Goal: Task Accomplishment & Management: Manage account settings

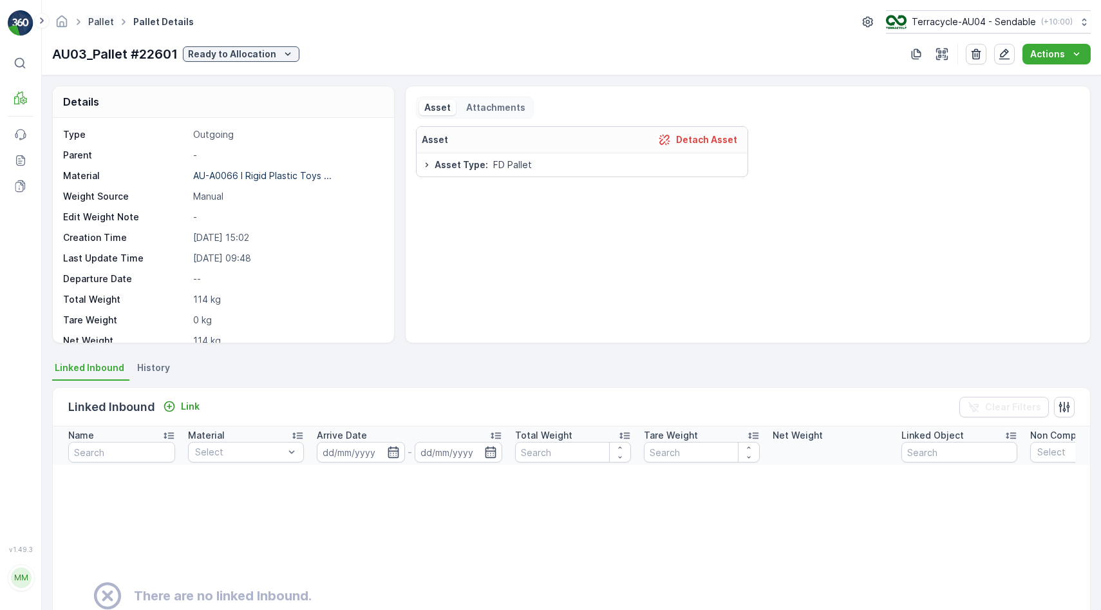
click at [102, 19] on link "Pallet" at bounding box center [101, 21] width 26 height 11
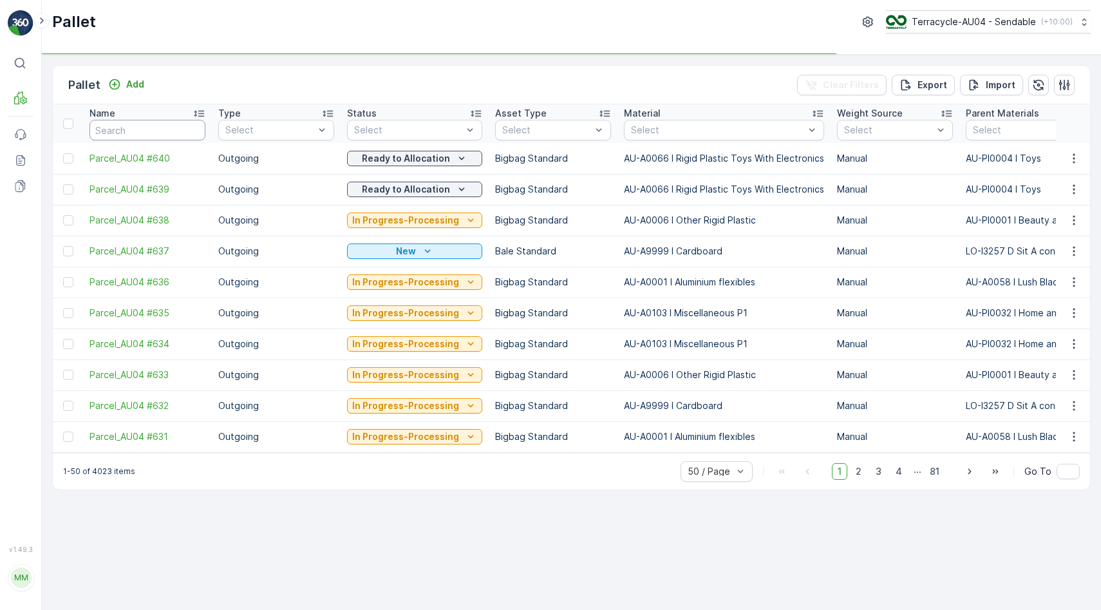
click at [144, 140] on input "text" at bounding box center [147, 130] width 116 height 21
type input "22262"
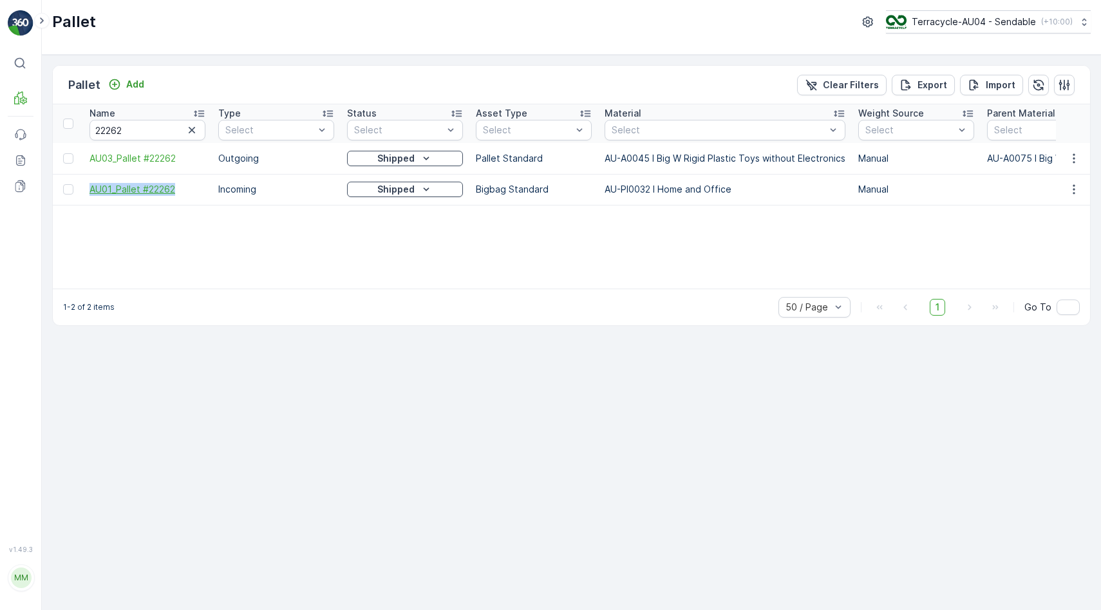
drag, startPoint x: 82, startPoint y: 194, endPoint x: 178, endPoint y: 194, distance: 95.9
copy span "AU01_Pallet #22262"
click at [384, 192] on p "Shipped" at bounding box center [395, 189] width 37 height 13
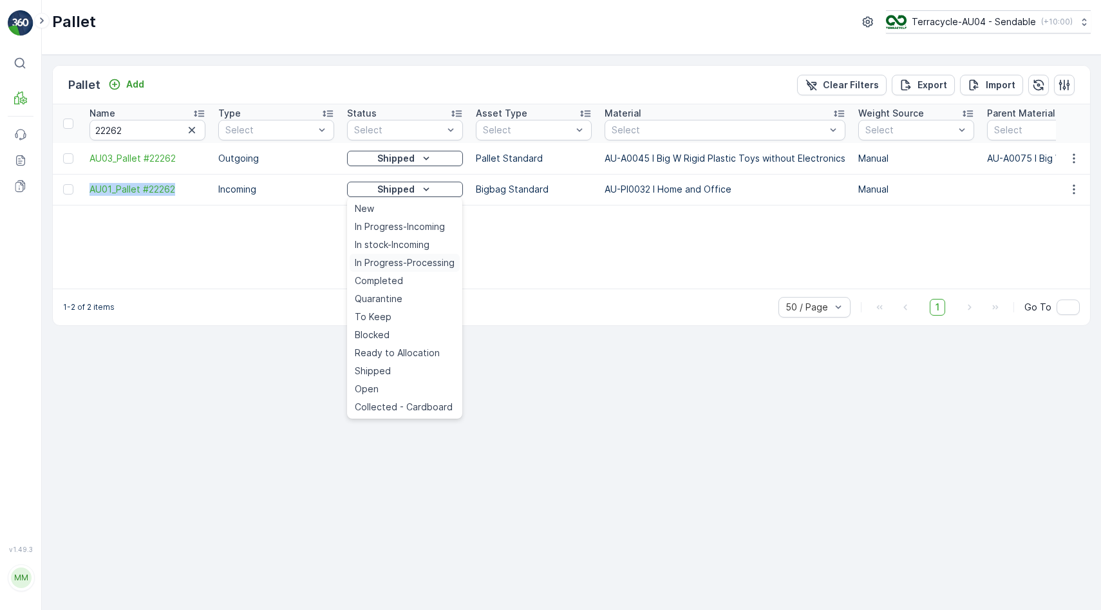
click at [408, 265] on span "In Progress-Processing" at bounding box center [405, 262] width 100 height 13
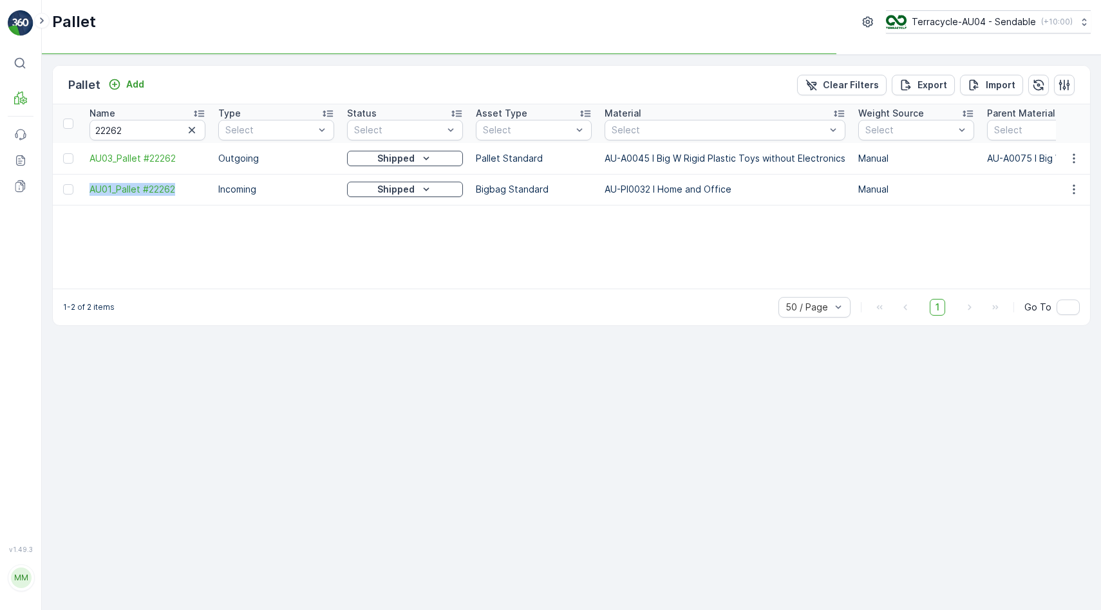
click at [412, 187] on p "Shipped" at bounding box center [395, 189] width 37 height 13
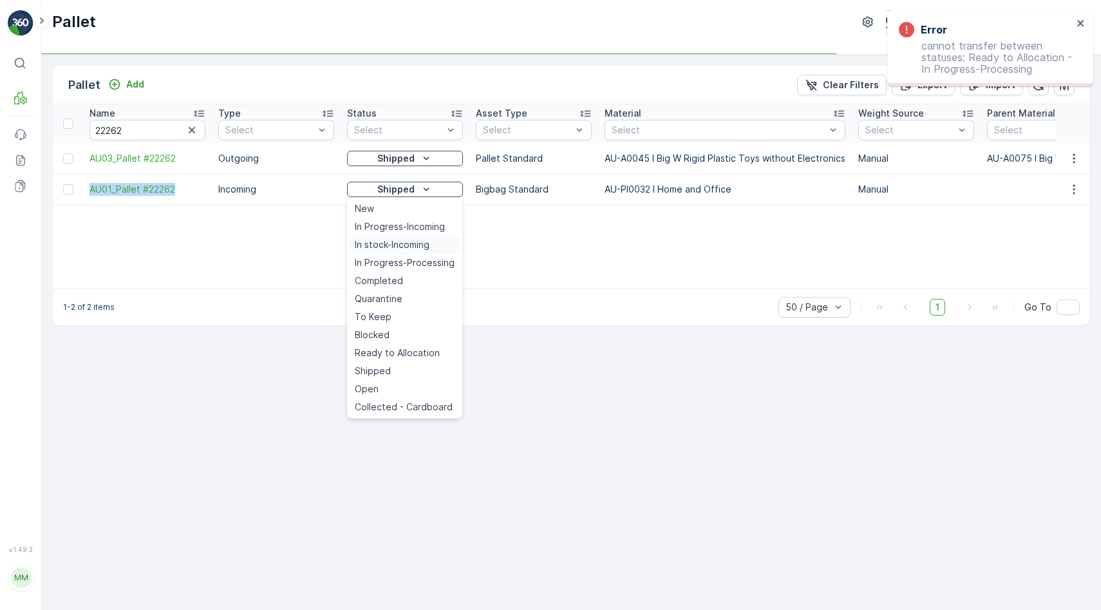
click at [406, 240] on span "In stock-Incoming" at bounding box center [392, 244] width 75 height 13
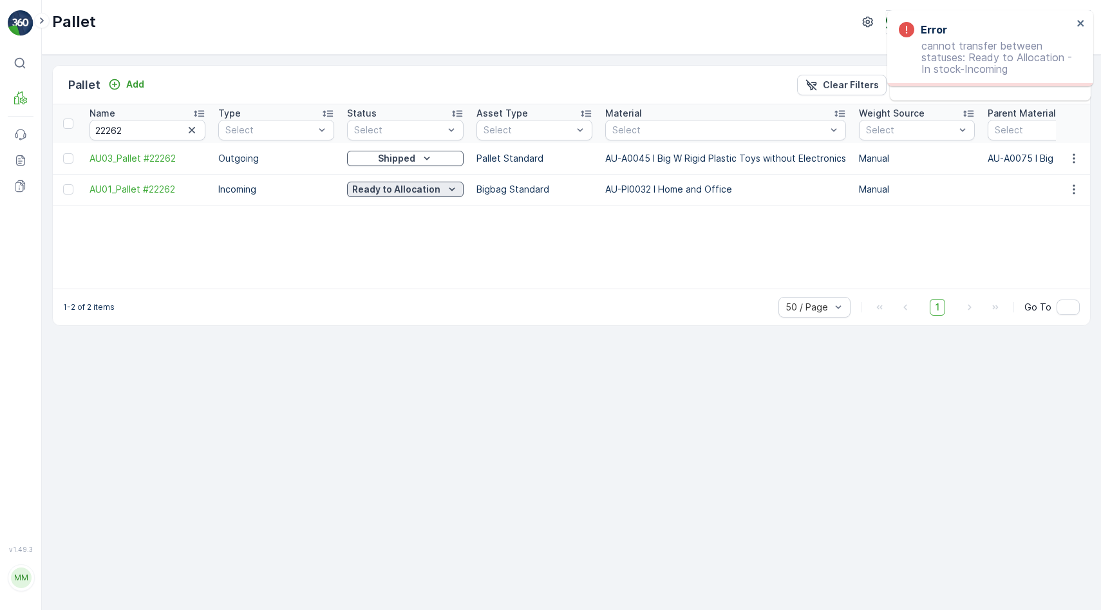
click at [406, 189] on p "Ready to Allocation" at bounding box center [396, 189] width 88 height 13
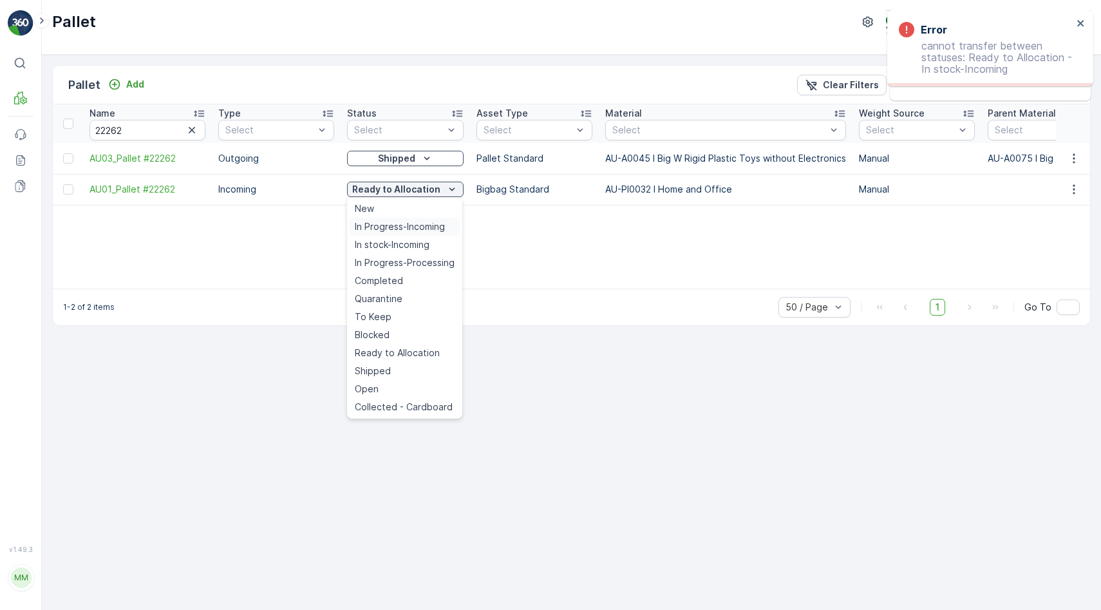
click at [406, 228] on span "In Progress-Incoming" at bounding box center [400, 226] width 90 height 13
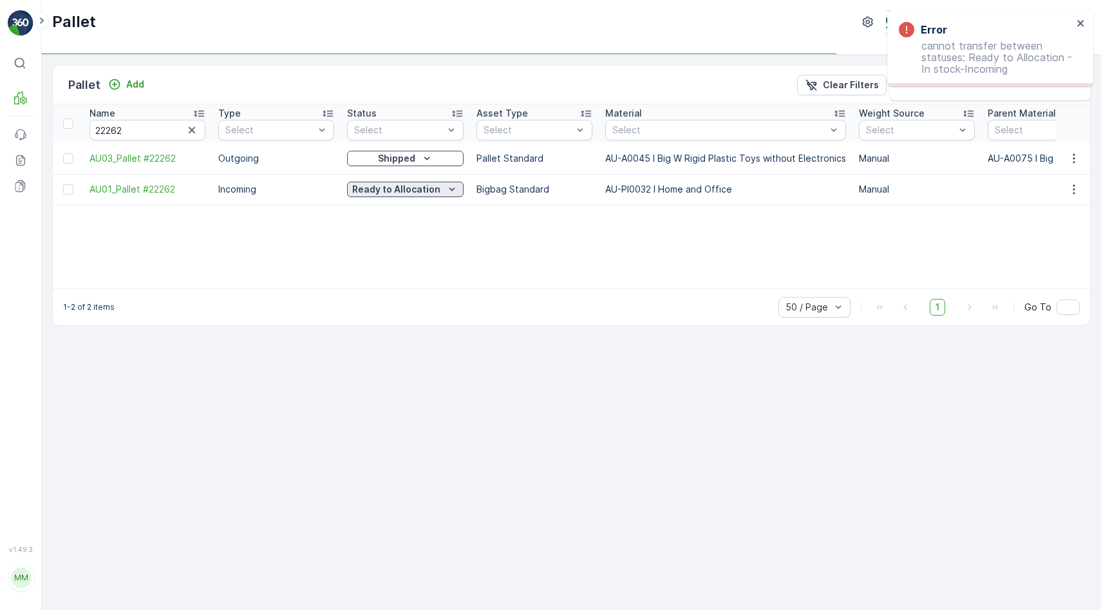
click at [413, 185] on p "Ready to Allocation" at bounding box center [396, 189] width 88 height 13
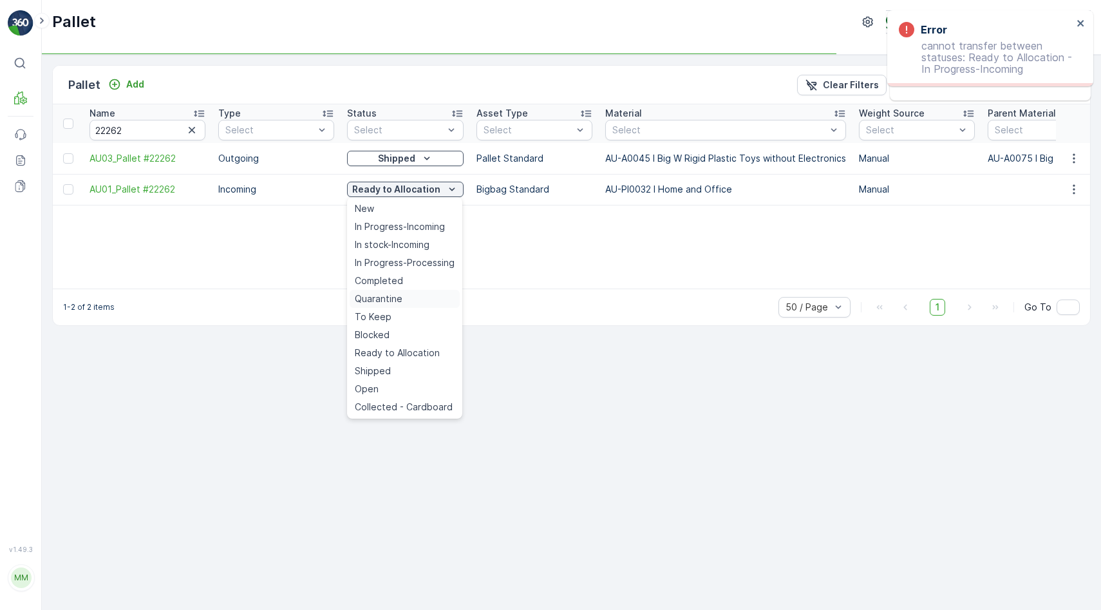
click at [397, 295] on span "Quarantine" at bounding box center [379, 298] width 48 height 13
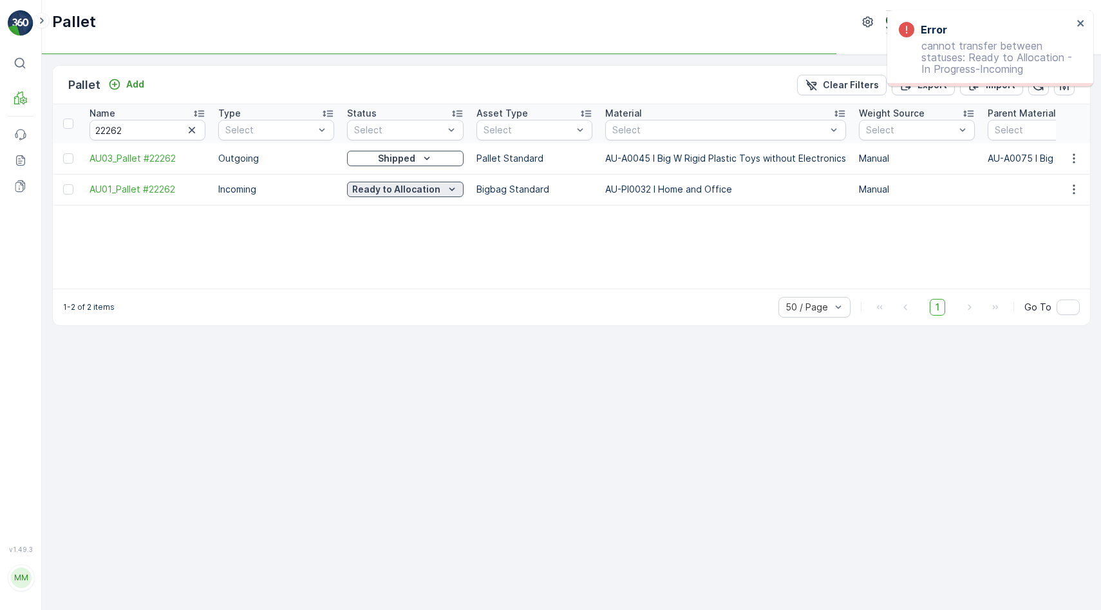
click at [427, 192] on p "Ready to Allocation" at bounding box center [396, 189] width 88 height 13
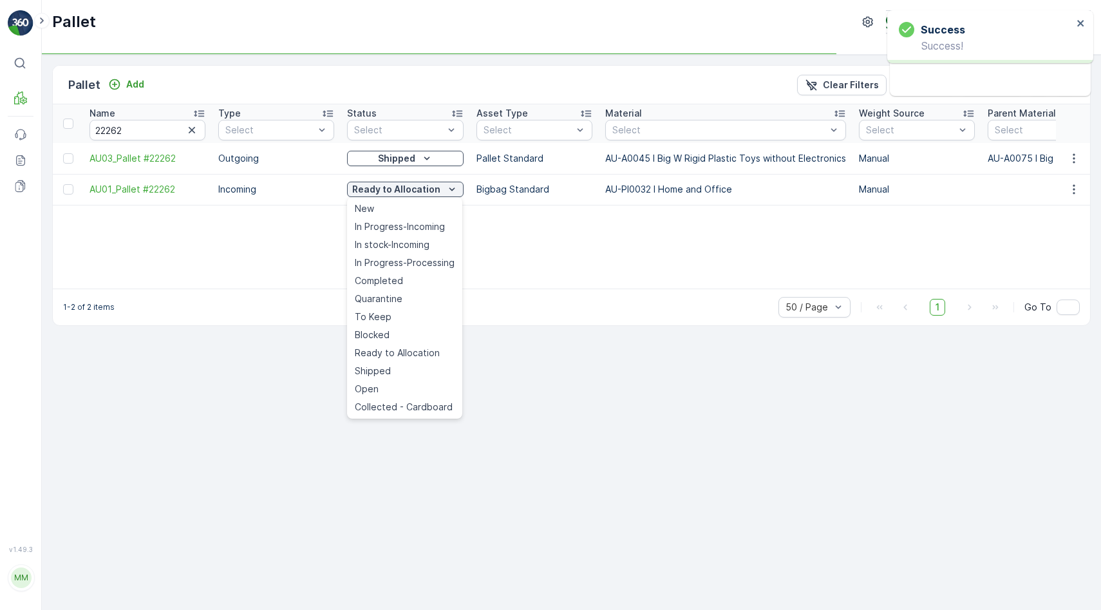
click at [417, 241] on span "In stock-Incoming" at bounding box center [392, 244] width 75 height 13
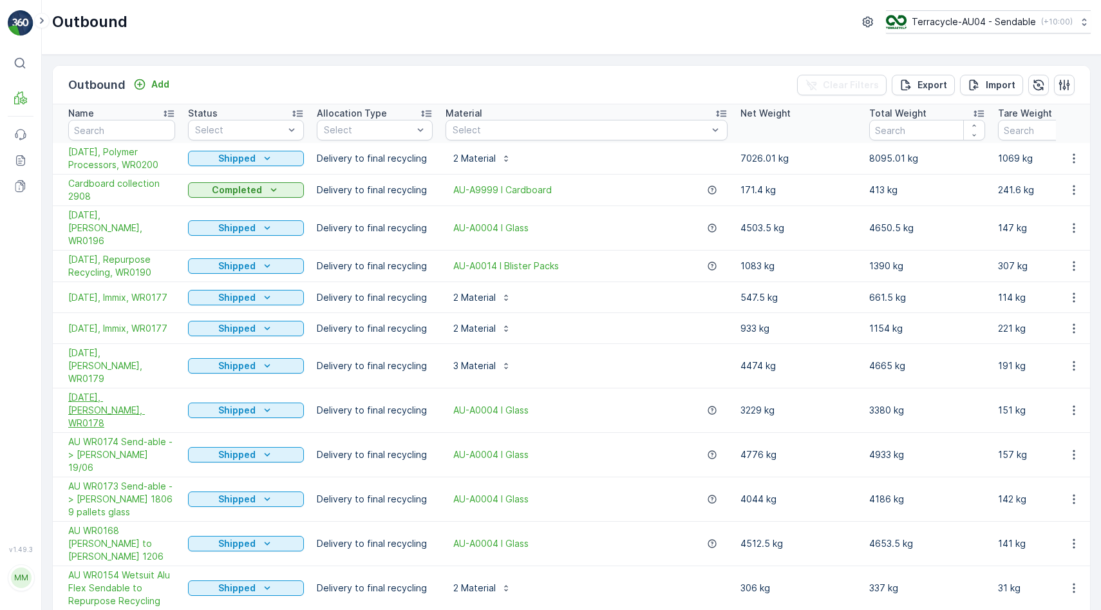
scroll to position [39, 0]
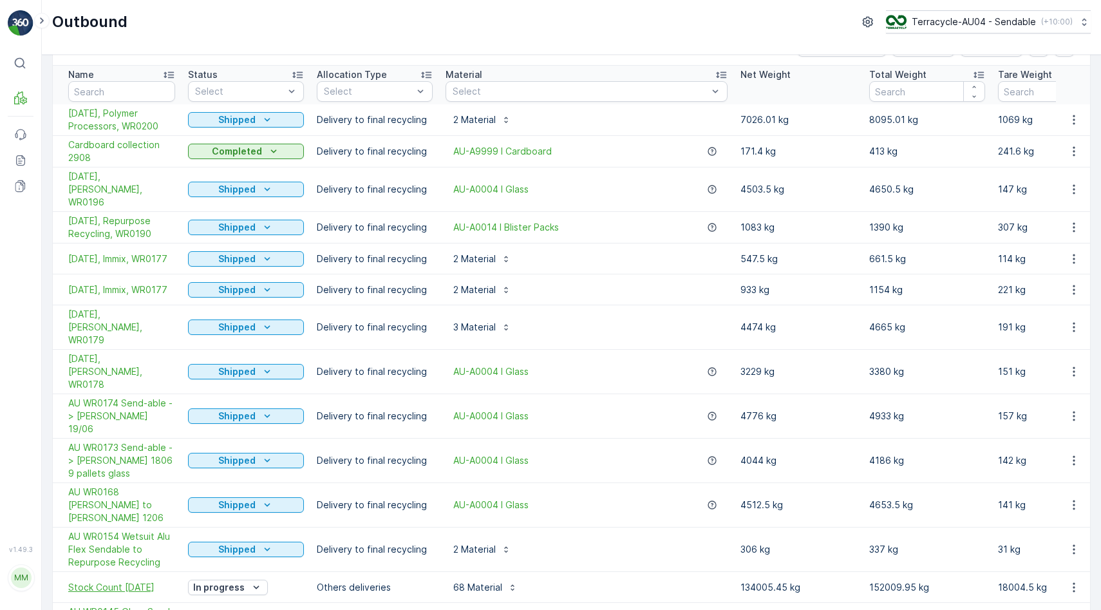
click at [135, 581] on span "Stock Count [DATE]" at bounding box center [121, 587] width 107 height 13
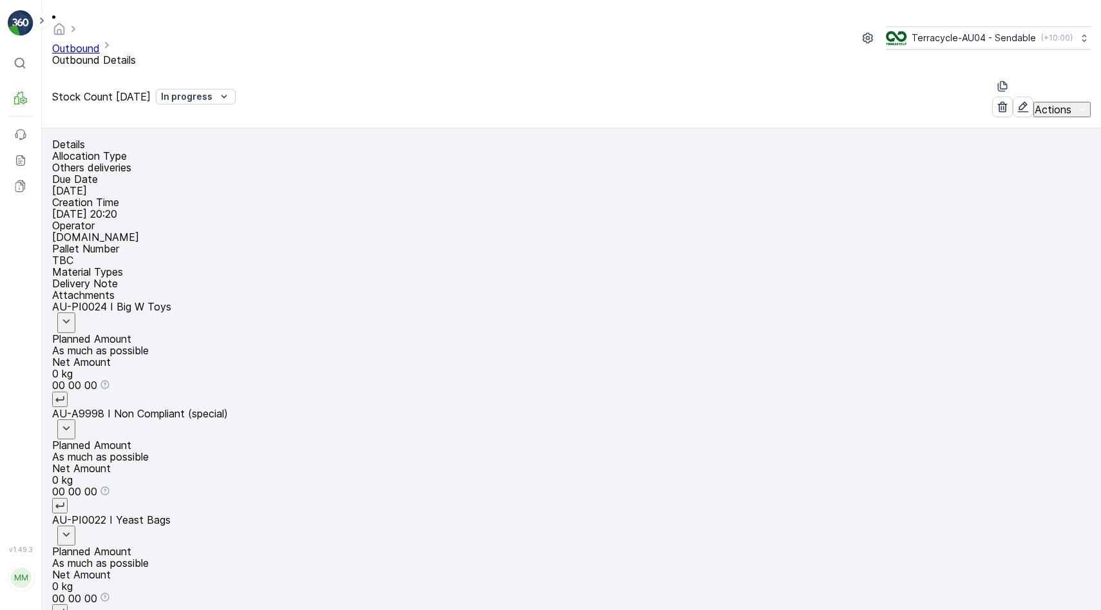
paste input "AU01_Pallet #22262"
type input "AU01_Pallet #22262"
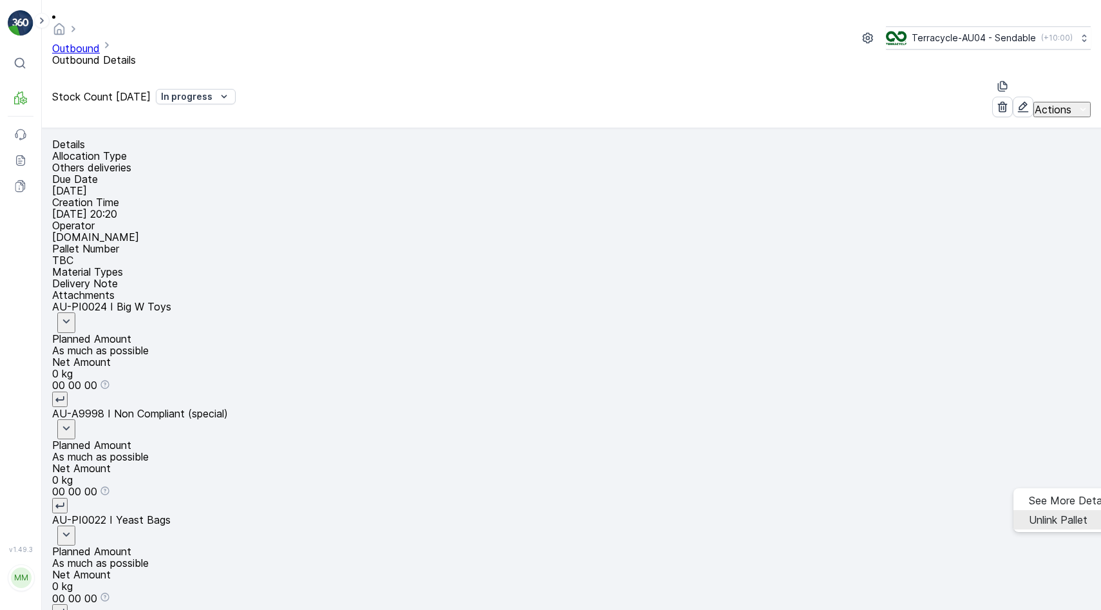
click at [1029, 516] on div "Unlink Pallet" at bounding box center [1058, 520] width 59 height 12
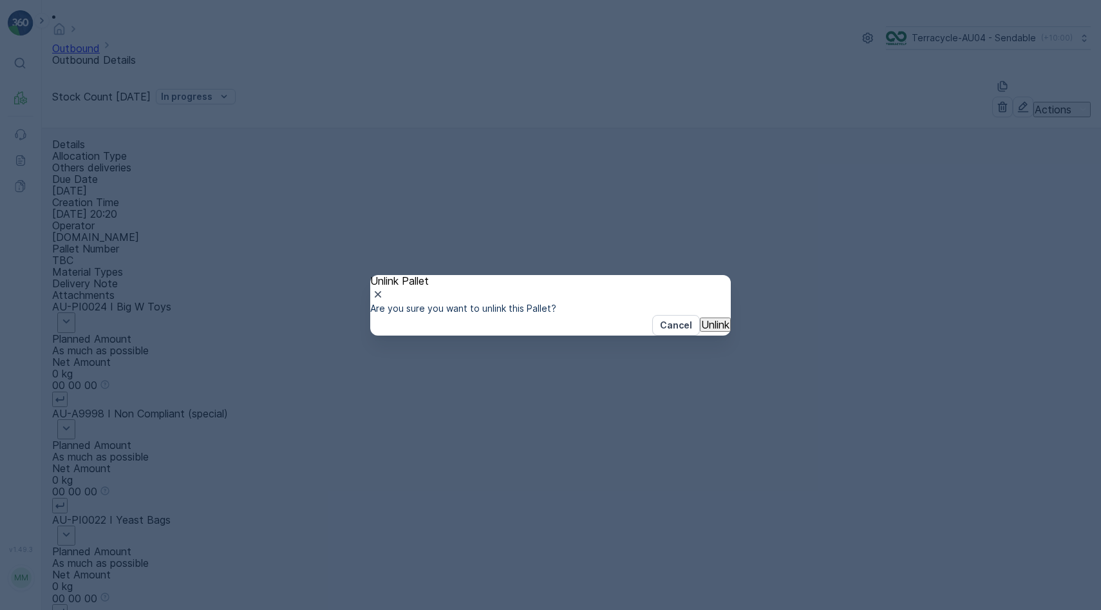
click at [700, 332] on button "Unlink" at bounding box center [715, 324] width 31 height 14
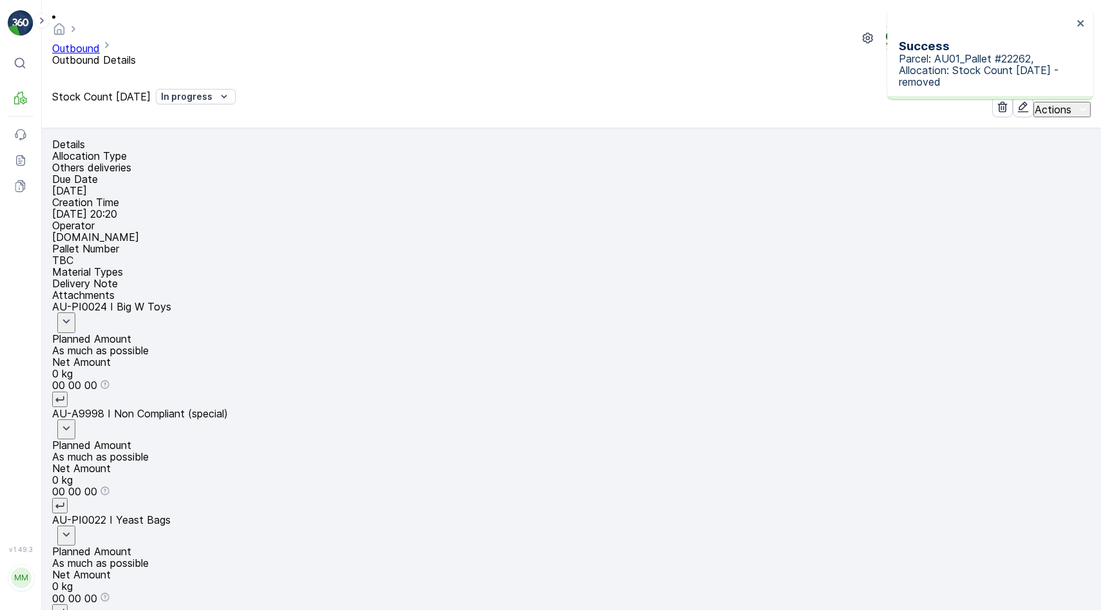
scroll to position [0, 12]
